Goal: Navigation & Orientation: Find specific page/section

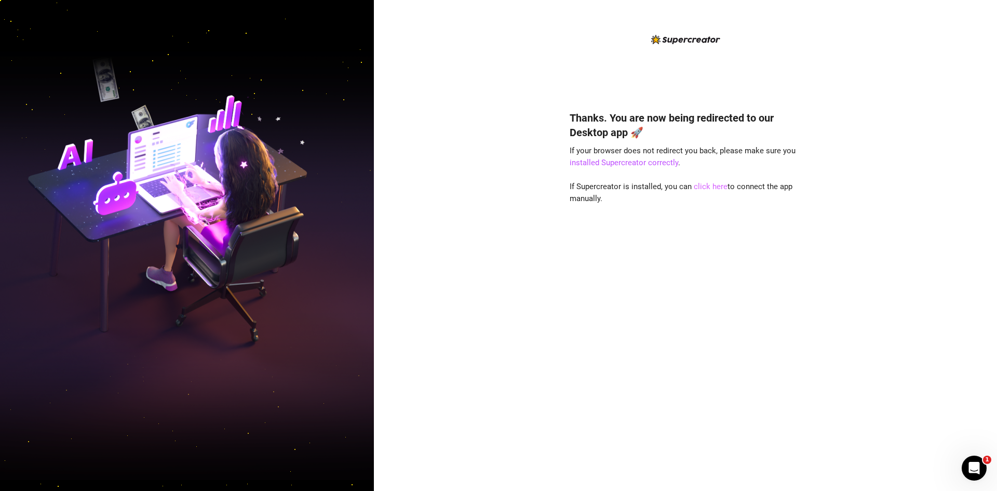
click at [710, 183] on link "click here" at bounding box center [711, 186] width 34 height 9
click at [707, 190] on link "click here" at bounding box center [711, 186] width 34 height 9
click at [711, 184] on link "click here" at bounding box center [711, 186] width 34 height 9
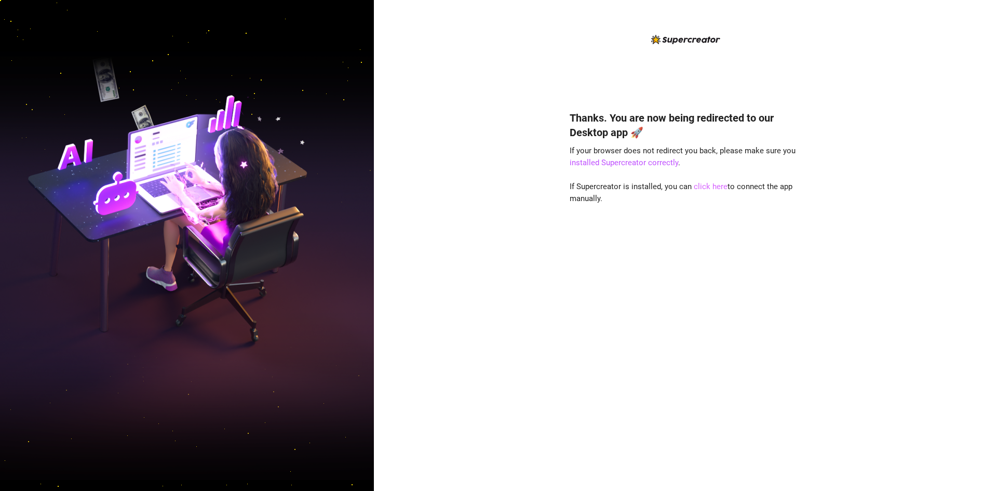
click at [711, 183] on link "click here" at bounding box center [711, 186] width 34 height 9
click at [704, 190] on link "click here" at bounding box center [711, 186] width 34 height 9
click at [704, 183] on link "click here" at bounding box center [711, 186] width 34 height 9
click at [712, 186] on link "click here" at bounding box center [711, 186] width 34 height 9
click at [710, 190] on link "click here" at bounding box center [711, 186] width 34 height 9
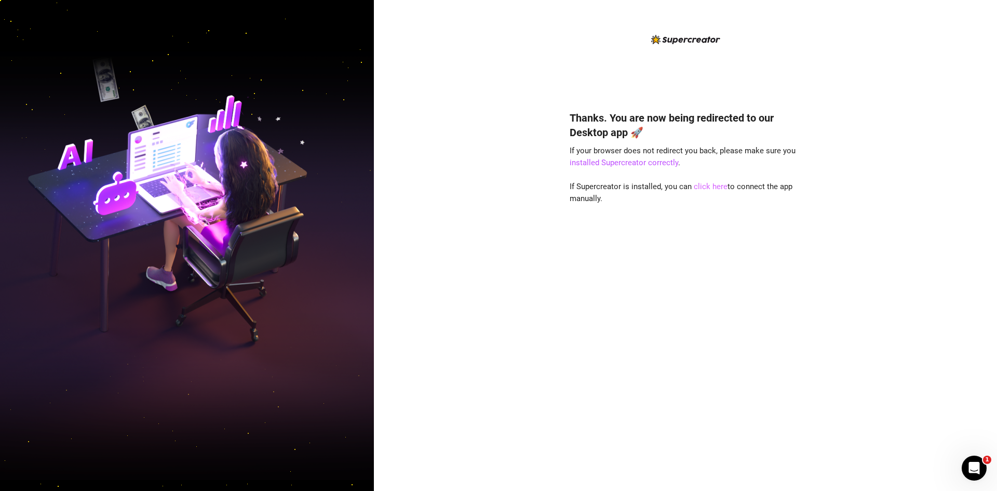
click at [710, 186] on link "click here" at bounding box center [711, 186] width 34 height 9
click at [713, 190] on link "click here" at bounding box center [711, 186] width 34 height 9
click at [715, 187] on link "click here" at bounding box center [711, 186] width 34 height 9
click at [713, 186] on link "click here" at bounding box center [711, 186] width 34 height 9
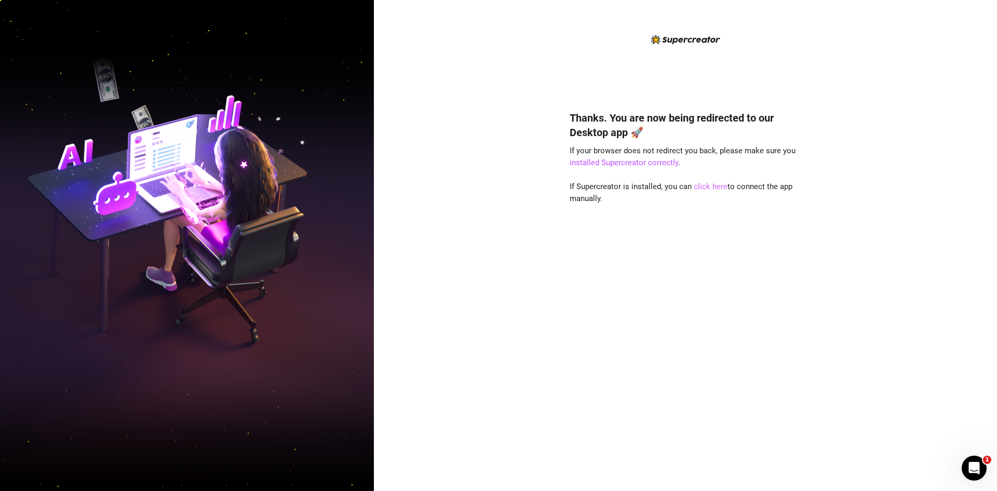
click at [709, 184] on link "click here" at bounding box center [711, 186] width 34 height 9
click at [707, 190] on link "click here" at bounding box center [711, 186] width 34 height 9
click at [695, 184] on link "click here" at bounding box center [711, 186] width 34 height 9
click at [694, 187] on link "click here" at bounding box center [711, 186] width 34 height 9
click at [711, 186] on link "click here" at bounding box center [711, 186] width 34 height 9
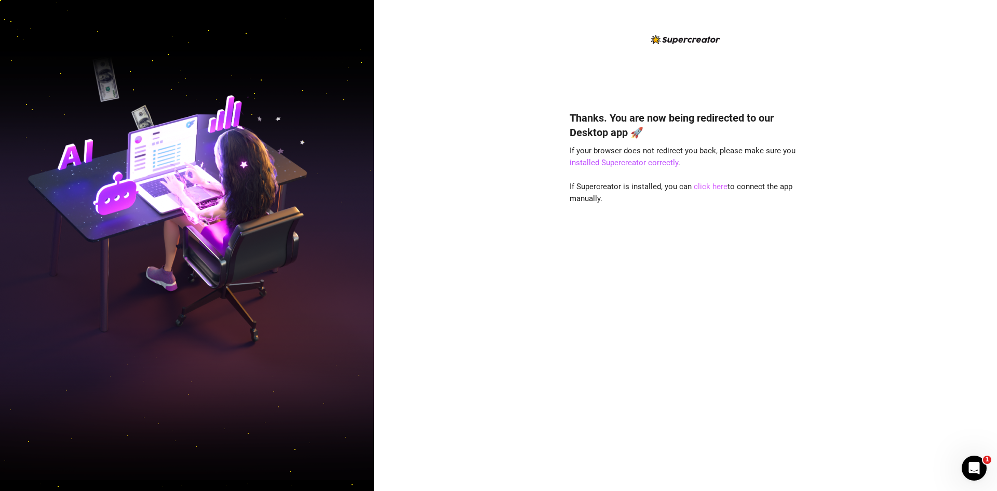
click at [705, 189] on link "click here" at bounding box center [711, 186] width 34 height 9
click at [707, 188] on link "click here" at bounding box center [711, 186] width 34 height 9
click at [713, 189] on link "click here" at bounding box center [711, 186] width 34 height 9
click at [721, 194] on div "Thanks. You are now being redirected to our Desktop app 🚀 If your browser does …" at bounding box center [686, 285] width 232 height 377
click at [721, 188] on link "click here" at bounding box center [711, 186] width 34 height 9
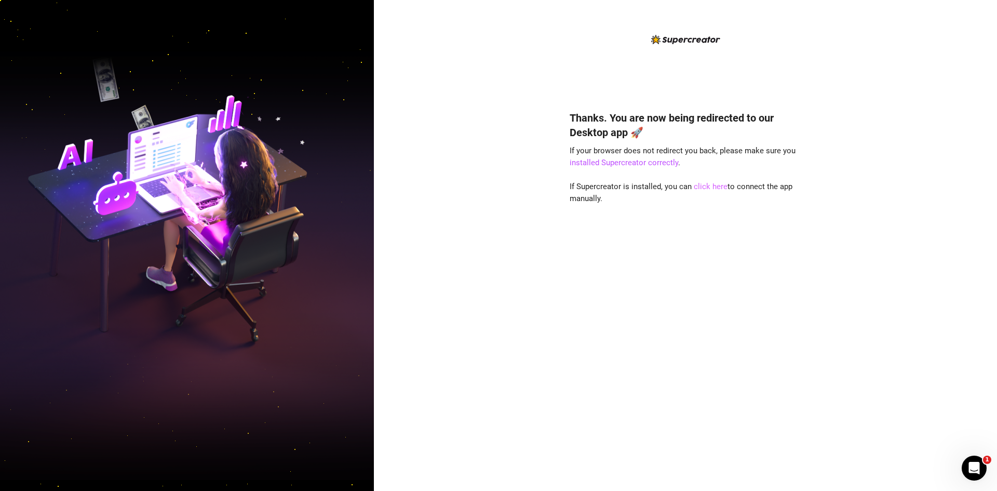
click at [707, 190] on link "click here" at bounding box center [711, 186] width 34 height 9
click at [697, 187] on link "click here" at bounding box center [711, 186] width 34 height 9
click at [703, 186] on link "click here" at bounding box center [711, 186] width 34 height 9
click at [711, 189] on link "click here" at bounding box center [711, 186] width 34 height 9
